Goal: Find specific page/section: Find specific page/section

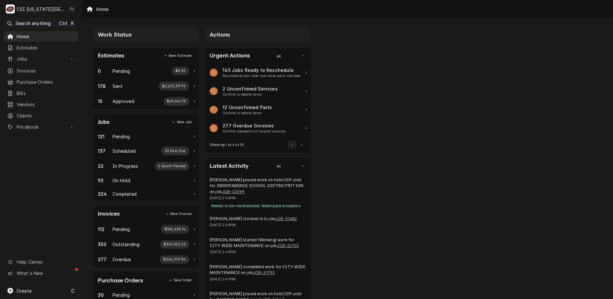
click at [23, 61] on div "Jobs" at bounding box center [41, 59] width 72 height 8
click at [20, 71] on span "Jobs" at bounding box center [46, 70] width 58 height 7
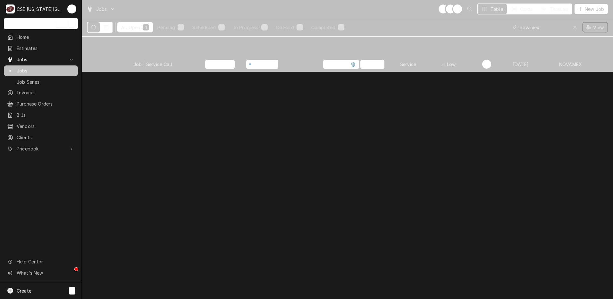
drag, startPoint x: 546, startPoint y: 25, endPoint x: 449, endPoint y: 17, distance: 96.6
click at [449, 17] on div "Jobs TL LS + 3 Table Cards Timeline New Job All Open 1 Pending 0 Scheduled 1 In…" at bounding box center [347, 18] width 531 height 37
type input "\"
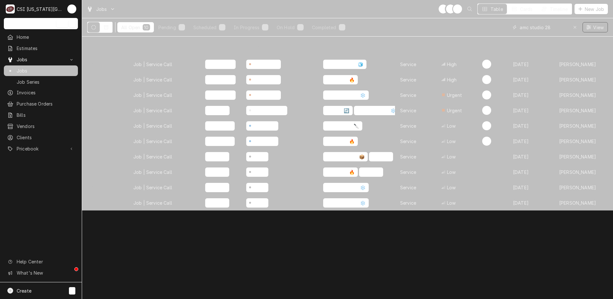
type input "amc studio 28"
click at [263, 107] on div "Parts Ordered" at bounding box center [268, 110] width 32 height 7
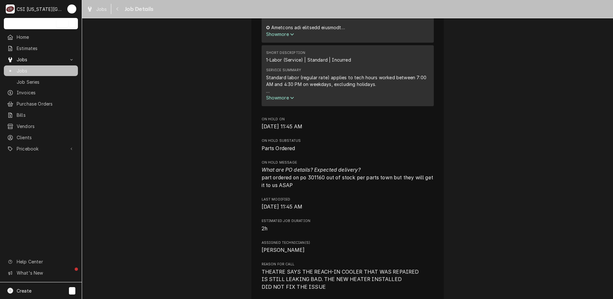
scroll to position [489, 0]
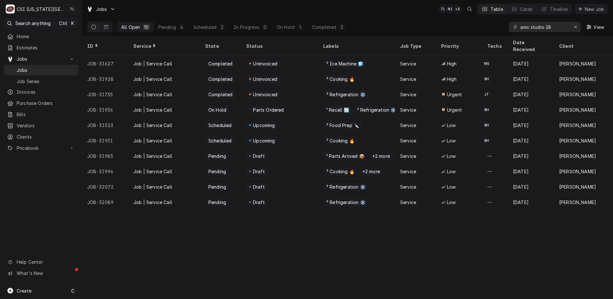
click at [218, 168] on div "Pending" at bounding box center [217, 171] width 19 height 7
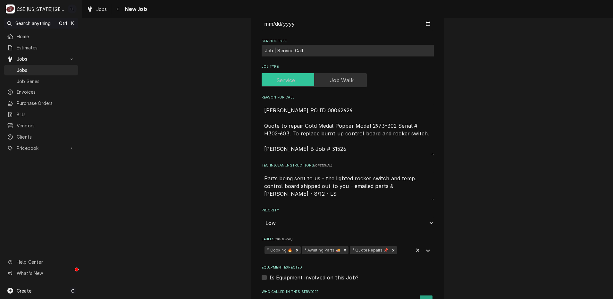
scroll to position [383, 0]
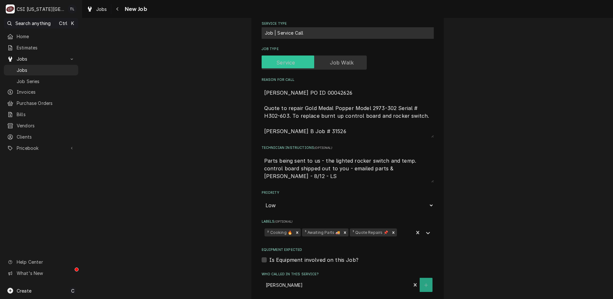
click at [343, 230] on icon "Remove ³ Awaiting Parts 🚚" at bounding box center [345, 232] width 4 height 4
click at [428, 230] on icon "Labels" at bounding box center [428, 233] width 6 height 6
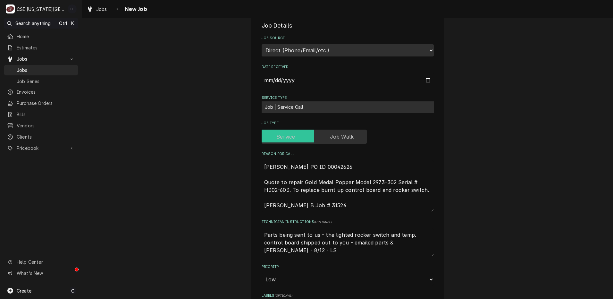
scroll to position [310, 0]
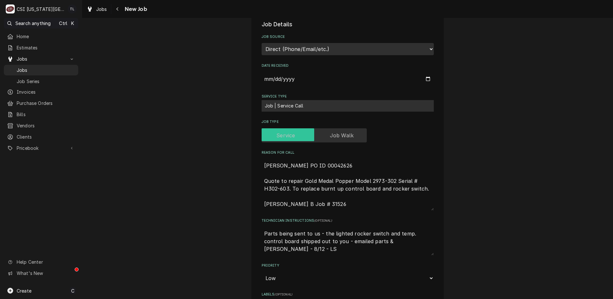
click at [262, 227] on textarea "Parts being sent to us - the lighted rocker switch and temp. control board ship…" at bounding box center [348, 241] width 172 height 28
type textarea "x"
type textarea "Parts being sent to us - the lighted rocker switch and temp. control board ship…"
type textarea "x"
type textarea "P Parts being sent to us - the lighted rocker switch and temp. control board sh…"
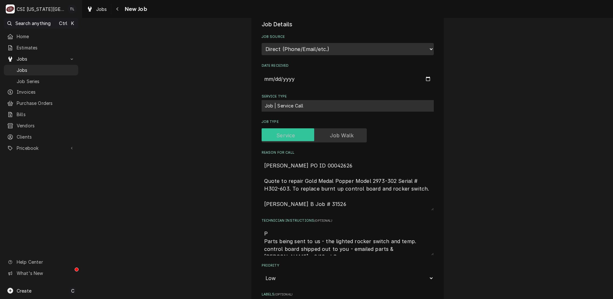
type textarea "x"
type textarea "Pa Parts being sent to us - the lighted rocker switch and temp. control board s…"
type textarea "x"
type textarea "Par Parts being sent to us - the lighted rocker switch and temp. control board …"
type textarea "x"
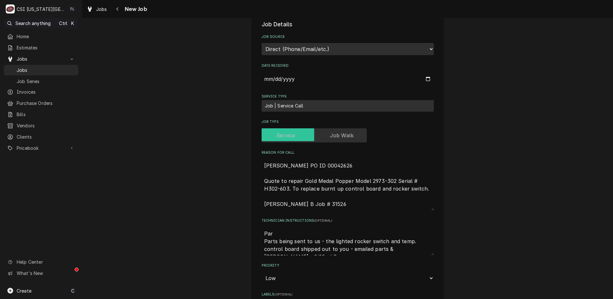
type textarea "Part Parts being sent to us - the lighted rocker switch and temp. control board…"
type textarea "x"
type textarea "Parts Parts being sent to us - the lighted rocker switch and temp. control boar…"
type textarea "x"
type textarea "Parts Parts being sent to us - the lighted rocker switch and temp. control boar…"
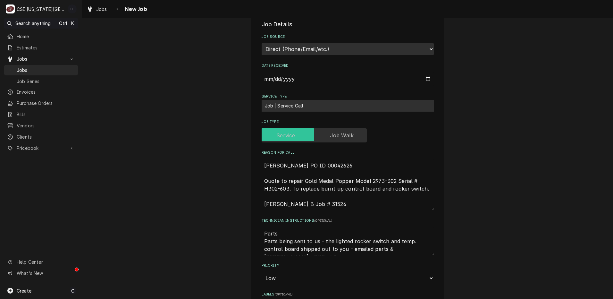
type textarea "x"
type textarea "Parts o Parts being sent to us - the lighted rocker switch and temp. control bo…"
type textarea "x"
type textarea "Parts on Parts being sent to us - the lighted rocker switch and temp. control b…"
type textarea "x"
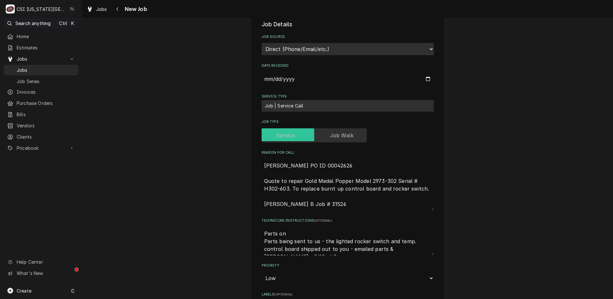
type textarea "Parts on Parts being sent to us - the lighted rocker switch and temp. control b…"
type textarea "x"
type textarea "Parts on u Parts being sent to us - the lighted rocker switch and temp. control…"
type textarea "x"
type textarea "Parts on un Parts being sent to us - the lighted rocker switch and temp. contro…"
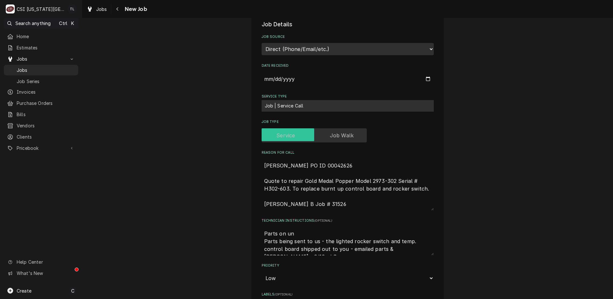
type textarea "x"
type textarea "Parts on una Parts being sent to us - the lighted rocker switch and temp. contr…"
type textarea "x"
type textarea "Parts on unas Parts being sent to us - the lighted rocker switch and temp. cont…"
type textarea "x"
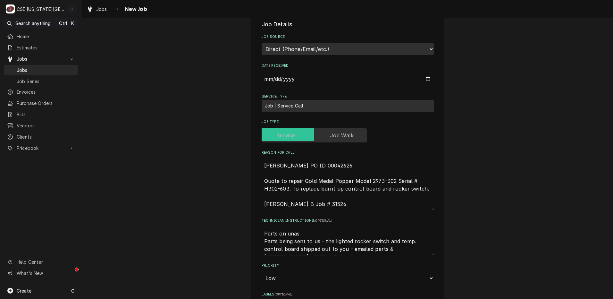
type textarea "Parts on unass Parts being sent to us - the lighted rocker switch and temp. con…"
type textarea "x"
type textarea "Parts on unassi Parts being sent to us - the lighted rocker switch and temp. co…"
type textarea "x"
type textarea "Parts on unassig Parts being sent to us - the lighted rocker switch and temp. c…"
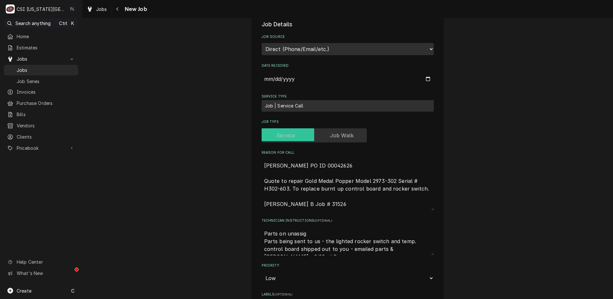
type textarea "x"
type textarea "Parts on unassige Parts being sent to us - the lighted rocker switch and temp. …"
type textarea "x"
type textarea "Parts on unassig Parts being sent to us - the lighted rocker switch and temp. c…"
type textarea "x"
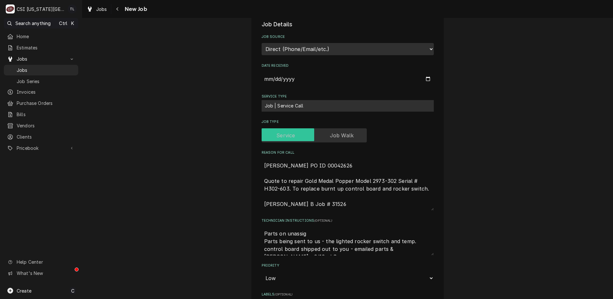
type textarea "Parts on unassign Parts being sent to us - the lighted rocker switch and temp. …"
type textarea "x"
type textarea "Parts on unassigne Parts being sent to us - the lighted rocker switch and temp.…"
type textarea "x"
type textarea "Parts on unassigned Parts being sent to us - the lighted rocker switch and temp…"
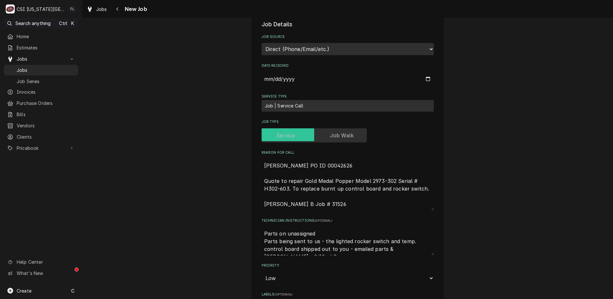
type textarea "x"
type textarea "Parts on unassigned Parts being sent to us - the lighted rocker switch and temp…"
type textarea "x"
type textarea "Parts on unassigned s Parts being sent to us - the lighted rocker switch and te…"
type textarea "x"
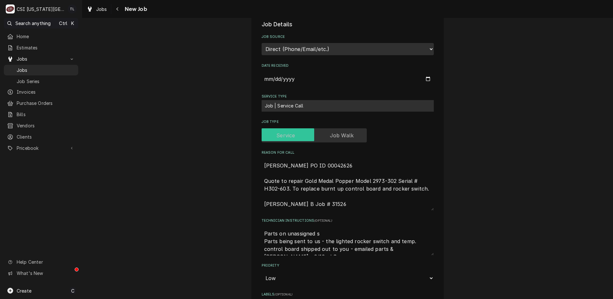
type textarea "Parts on unassigned sh Parts being sent to us - the lighted rocker switch and t…"
type textarea "x"
type textarea "Parts on unassigned she Parts being sent to us - the lighted rocker switch and …"
type textarea "x"
type textarea "Parts on unassigned shel Parts being sent to us - the lighted rocker switch and…"
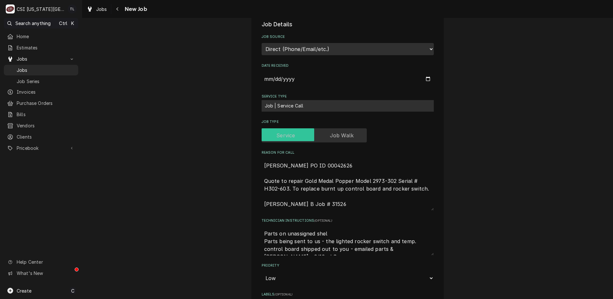
type textarea "x"
type textarea "Parts on unassigned shelf Parts being sent to us - the lighted rocker switch an…"
type textarea "x"
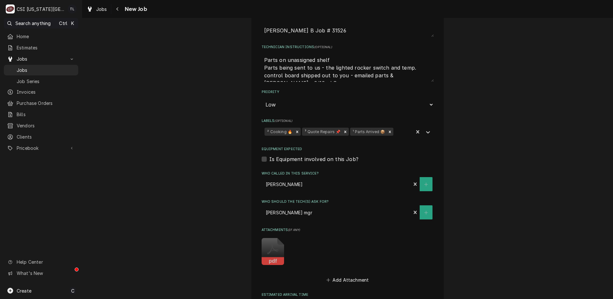
scroll to position [605, 0]
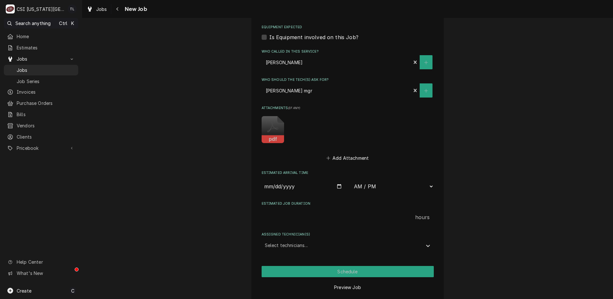
type textarea "Parts on unassigned shelf Parts being sent to us - the lighted rocker switch an…"
click at [356, 297] on button "Save Draft" at bounding box center [348, 302] width 172 height 11
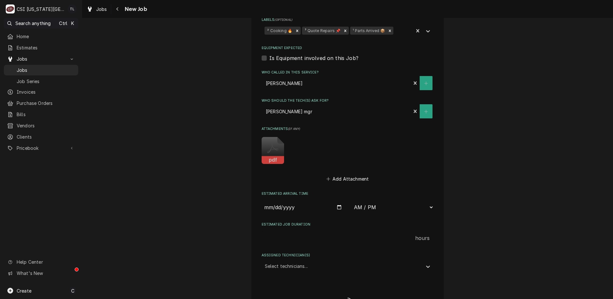
scroll to position [584, 0]
drag, startPoint x: 246, startPoint y: 117, endPoint x: 297, endPoint y: 120, distance: 51.4
type textarea "x"
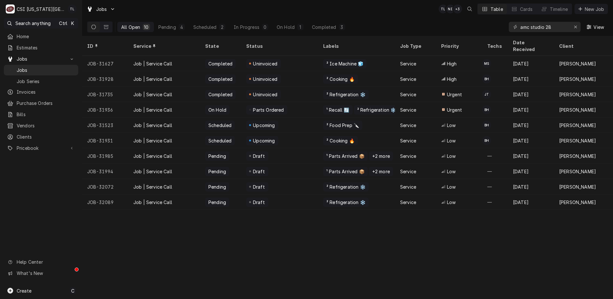
click at [255, 167] on div "Draft" at bounding box center [257, 171] width 22 height 9
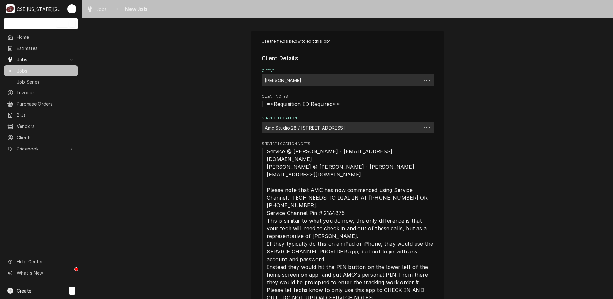
type textarea "x"
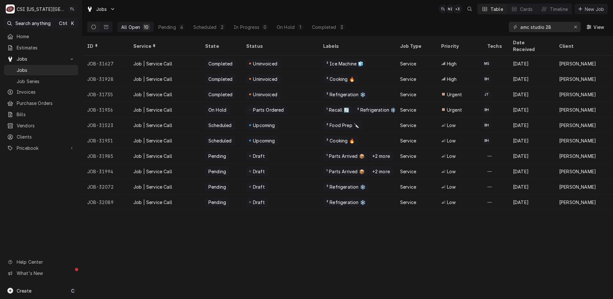
click at [19, 70] on span "Jobs" at bounding box center [46, 70] width 58 height 7
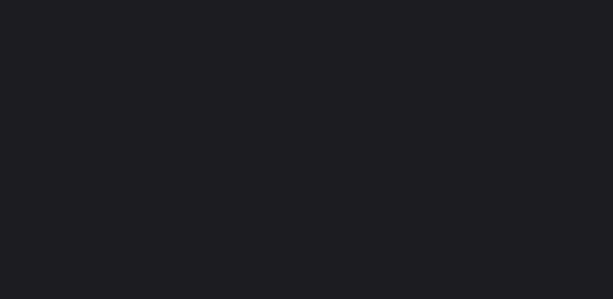
click at [542, 28] on div "Dynamic Content Wrapper" at bounding box center [306, 149] width 613 height 299
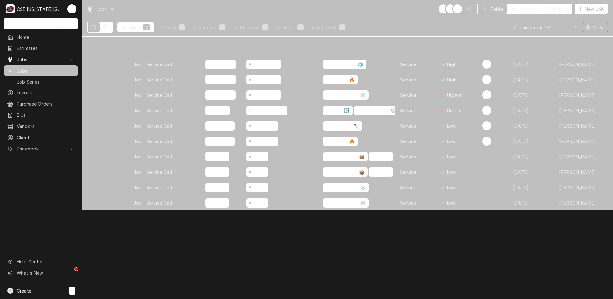
drag, startPoint x: 531, startPoint y: 28, endPoint x: 468, endPoint y: 21, distance: 64.1
click at [468, 21] on div "All Open 10 Pending 4 Scheduled 2 In Progress 0 On Hold 1 Completed 3 amc studi…" at bounding box center [347, 27] width 521 height 18
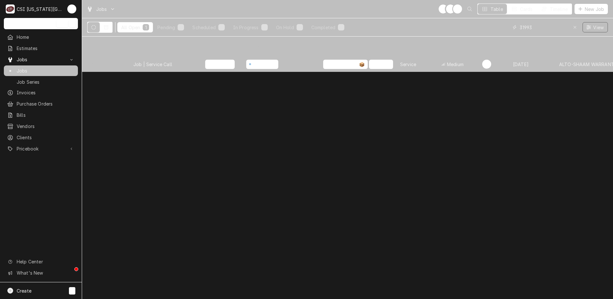
drag, startPoint x: 540, startPoint y: 27, endPoint x: 468, endPoint y: 25, distance: 72.5
click at [476, 29] on div "All Open 1 Pending 0 Scheduled 1 In Progress 0 On Hold 0 Completed 0 31993 View" at bounding box center [347, 27] width 521 height 18
type input "3"
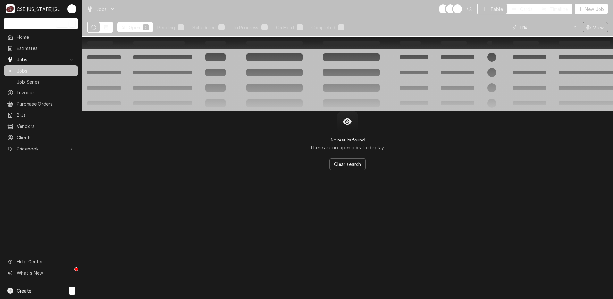
drag, startPoint x: 543, startPoint y: 26, endPoint x: 465, endPoint y: 25, distance: 78.6
click at [465, 25] on div "All Open 0 Pending 0 Scheduled 0 In Progress 0 On Hold 0 Completed 0 1114 View" at bounding box center [347, 27] width 521 height 18
type input "3"
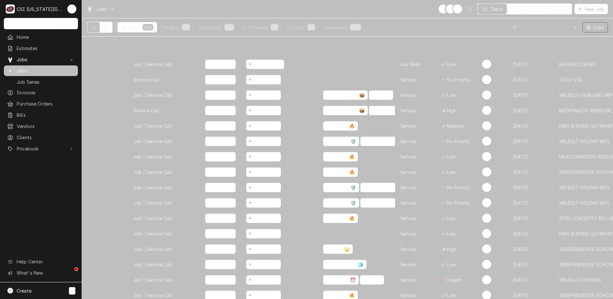
type input "1"
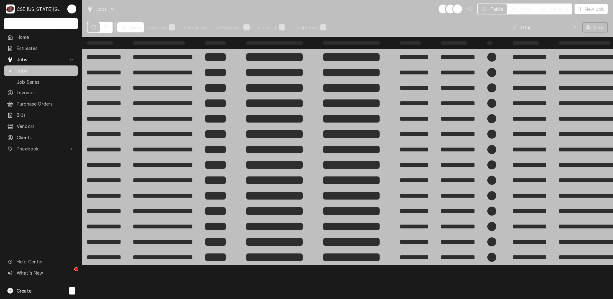
type input "31114"
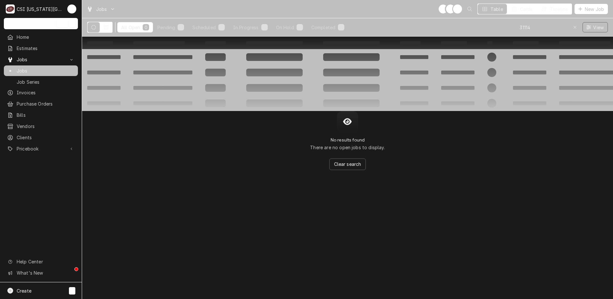
click at [93, 26] on icon "Dynamic Content Wrapper" at bounding box center [93, 27] width 4 height 4
click at [104, 24] on button "Dynamic Content Wrapper" at bounding box center [106, 27] width 12 height 10
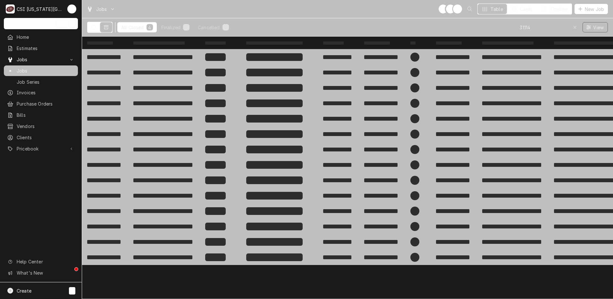
click at [126, 27] on div "All Closed" at bounding box center [132, 27] width 23 height 7
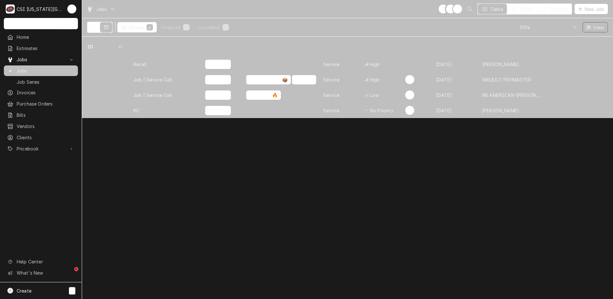
click at [144, 61] on div "Recall" at bounding box center [139, 64] width 13 height 7
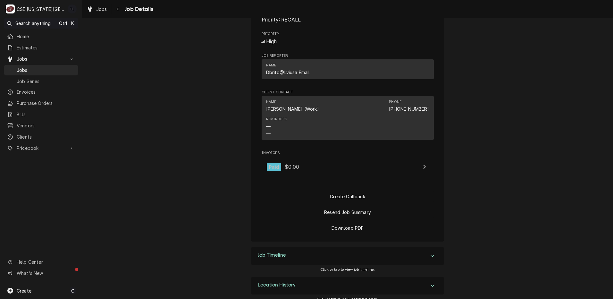
scroll to position [440, 0]
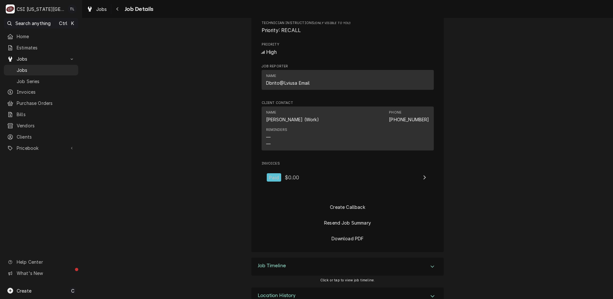
click at [437, 259] on div "Job Timeline" at bounding box center [347, 267] width 192 height 18
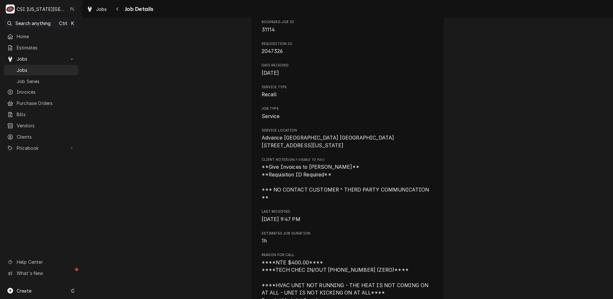
scroll to position [0, 0]
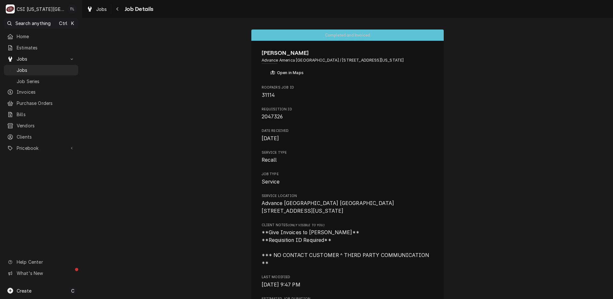
click at [45, 73] on link "Jobs" at bounding box center [41, 70] width 74 height 11
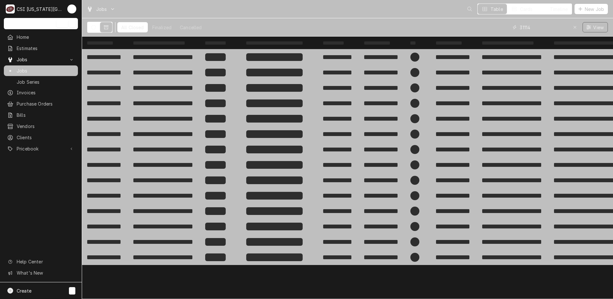
drag, startPoint x: 492, startPoint y: 28, endPoint x: 459, endPoint y: 27, distance: 33.4
click at [459, 27] on div "All Closed Finalized Cancelled 31114 View" at bounding box center [347, 27] width 521 height 18
click at [95, 28] on icon "Dynamic Content Wrapper" at bounding box center [93, 27] width 4 height 4
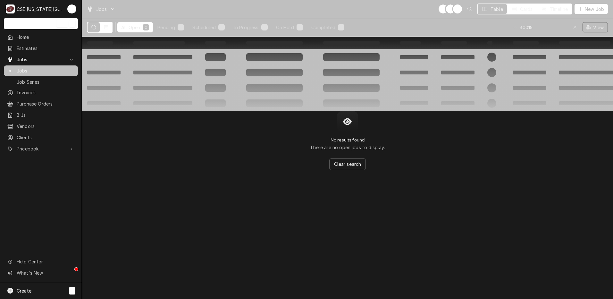
click at [106, 27] on icon "Dynamic Content Wrapper" at bounding box center [106, 27] width 4 height 4
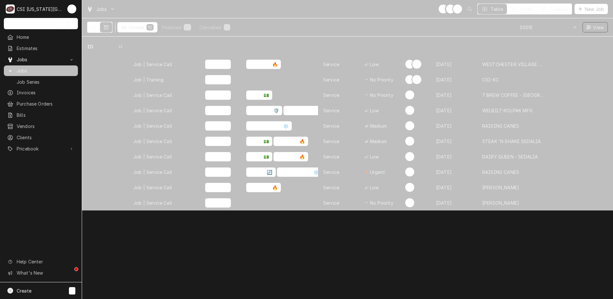
click at [92, 28] on icon "Dynamic Content Wrapper" at bounding box center [93, 27] width 4 height 4
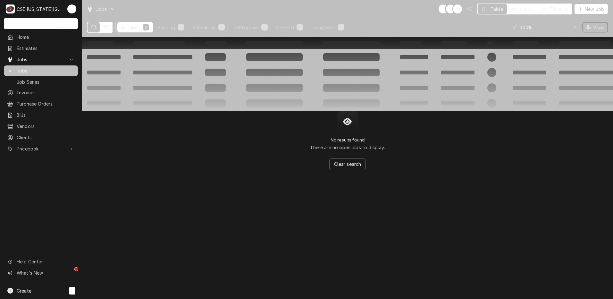
drag, startPoint x: 553, startPoint y: 28, endPoint x: 450, endPoint y: 21, distance: 103.6
click at [450, 21] on div "All Open 0 Pending 0 Scheduled 0 In Progress 0 On Hold 0 Completed 0 30015 View" at bounding box center [347, 27] width 521 height 18
click at [105, 28] on icon "Dynamic Content Wrapper" at bounding box center [106, 27] width 4 height 4
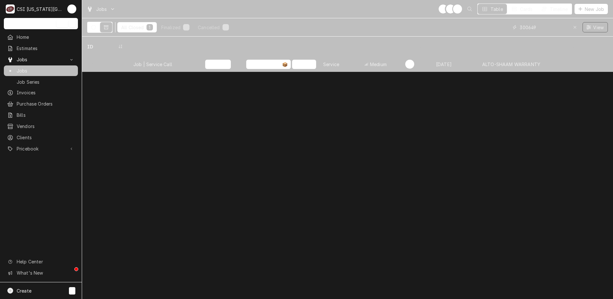
drag, startPoint x: 540, startPoint y: 27, endPoint x: 504, endPoint y: 28, distance: 36.2
click at [504, 28] on div "All Closed 1 Finalized 1 Cancelled 0 300649 View" at bounding box center [347, 27] width 521 height 18
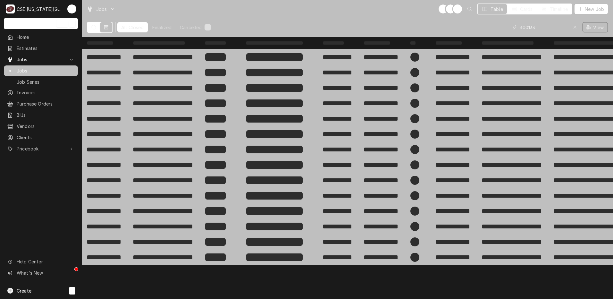
type input "300133"
click at [95, 28] on icon "Dynamic Content Wrapper" at bounding box center [93, 27] width 4 height 4
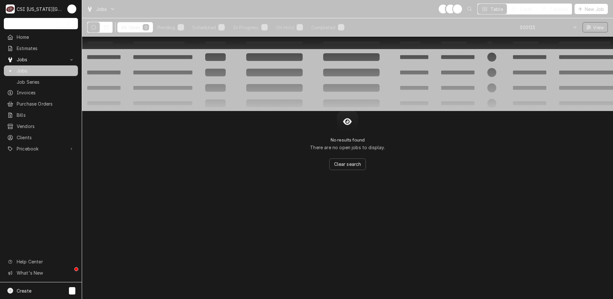
click at [107, 29] on icon "Dynamic Content Wrapper" at bounding box center [106, 27] width 4 height 4
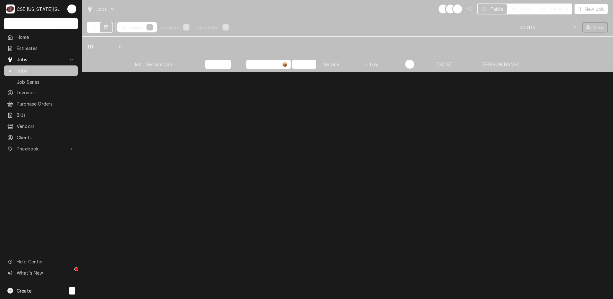
click at [142, 61] on div "Job | Service Call" at bounding box center [164, 63] width 72 height 15
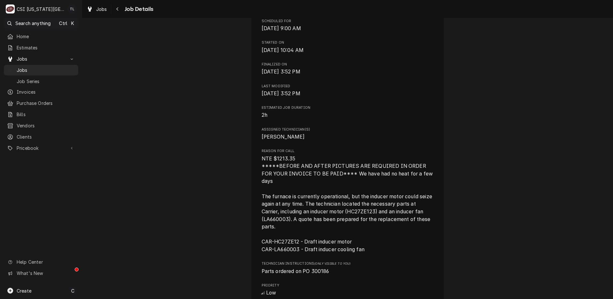
scroll to position [489, 0]
click at [41, 68] on span "Jobs" at bounding box center [46, 70] width 58 height 7
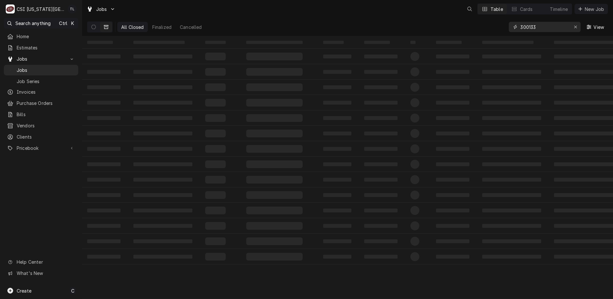
drag, startPoint x: 547, startPoint y: 27, endPoint x: 468, endPoint y: 23, distance: 78.7
click at [468, 23] on div "All Closed Finalized Cancelled 300133 View" at bounding box center [347, 27] width 521 height 18
type input "300119"
